Goal: Information Seeking & Learning: Find specific fact

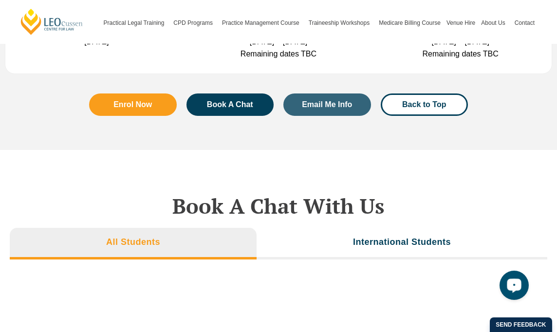
scroll to position [3138, 0]
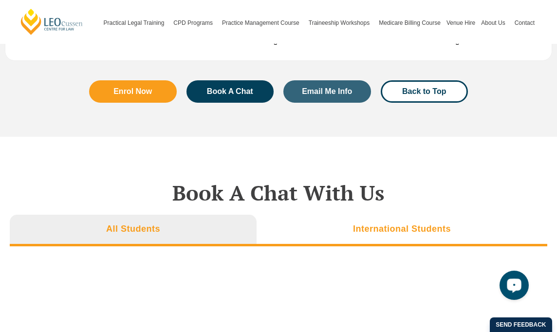
click at [353, 234] on li "International Students" at bounding box center [402, 230] width 291 height 31
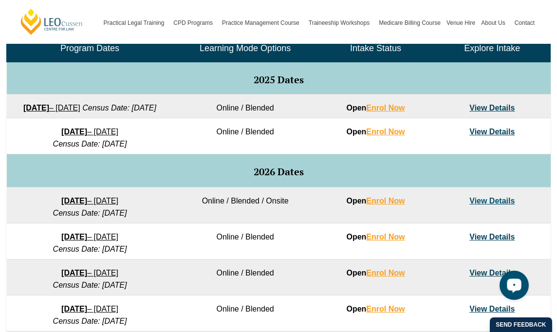
scroll to position [230, 0]
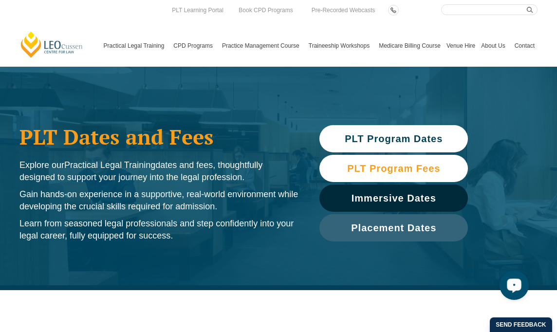
click at [413, 169] on span "PLT Program Fees" at bounding box center [393, 169] width 93 height 10
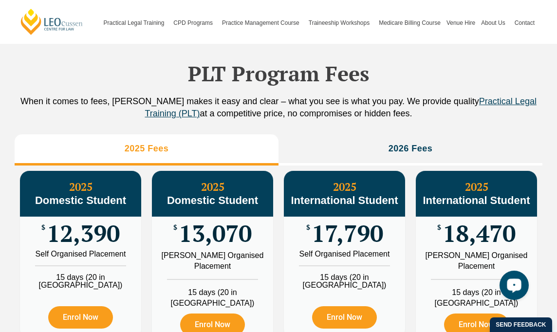
scroll to position [1082, 0]
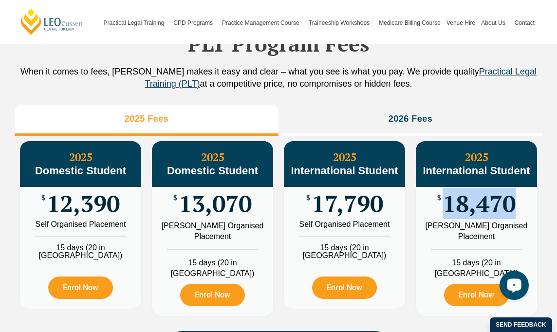
drag, startPoint x: 454, startPoint y: 225, endPoint x: 519, endPoint y: 223, distance: 65.3
click at [519, 221] on div "$ 18,470" at bounding box center [476, 204] width 121 height 34
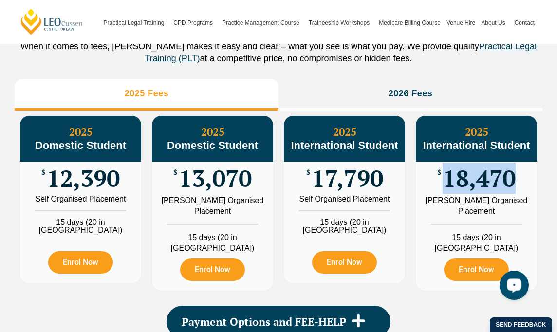
scroll to position [1131, 0]
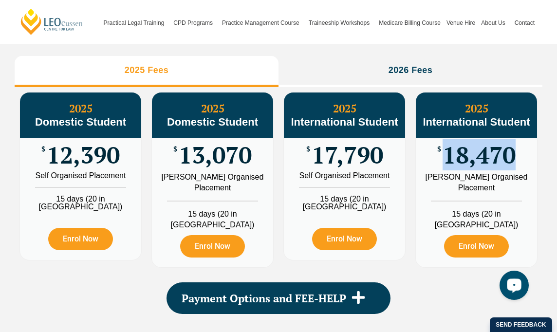
copy span "18,470"
